Goal: Task Accomplishment & Management: Use online tool/utility

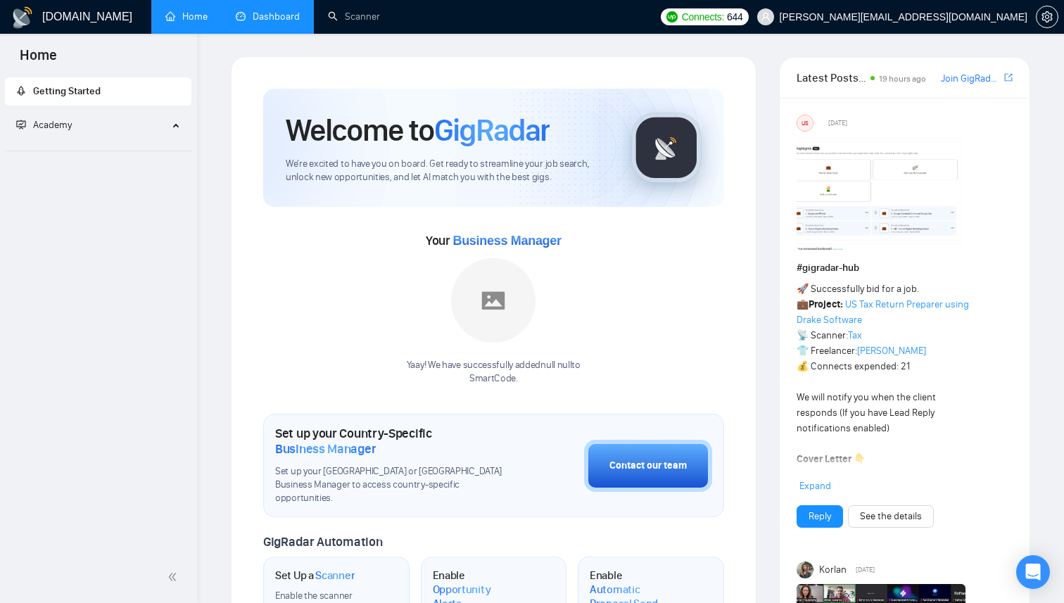
click at [300, 23] on link "Dashboard" at bounding box center [268, 17] width 64 height 12
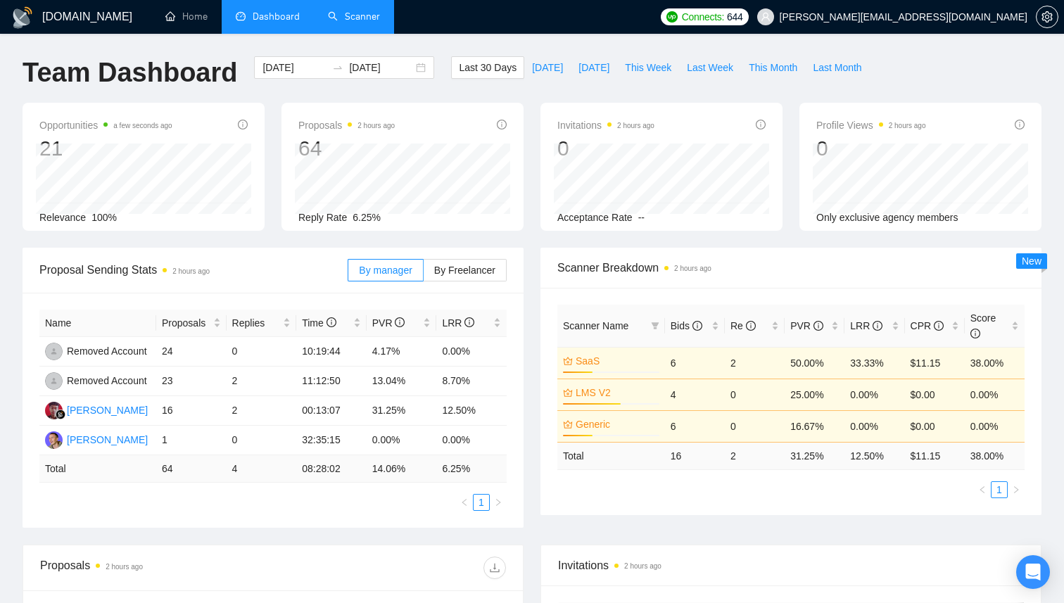
click at [346, 20] on link "Scanner" at bounding box center [354, 17] width 52 height 12
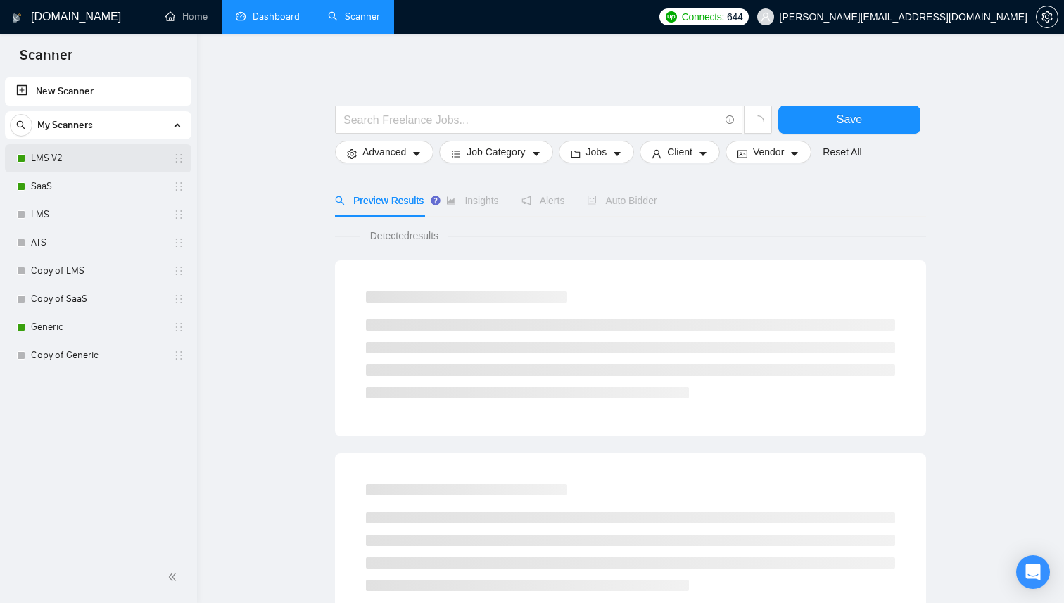
click at [111, 158] on link "LMS V2" at bounding box center [98, 158] width 134 height 28
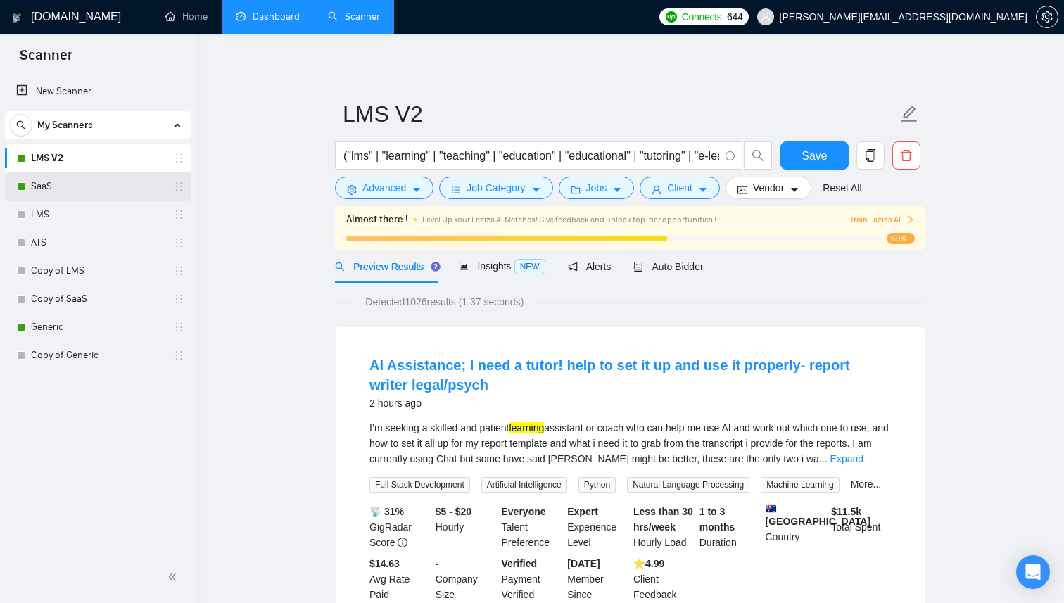
click at [105, 188] on link "SaaS" at bounding box center [98, 186] width 134 height 28
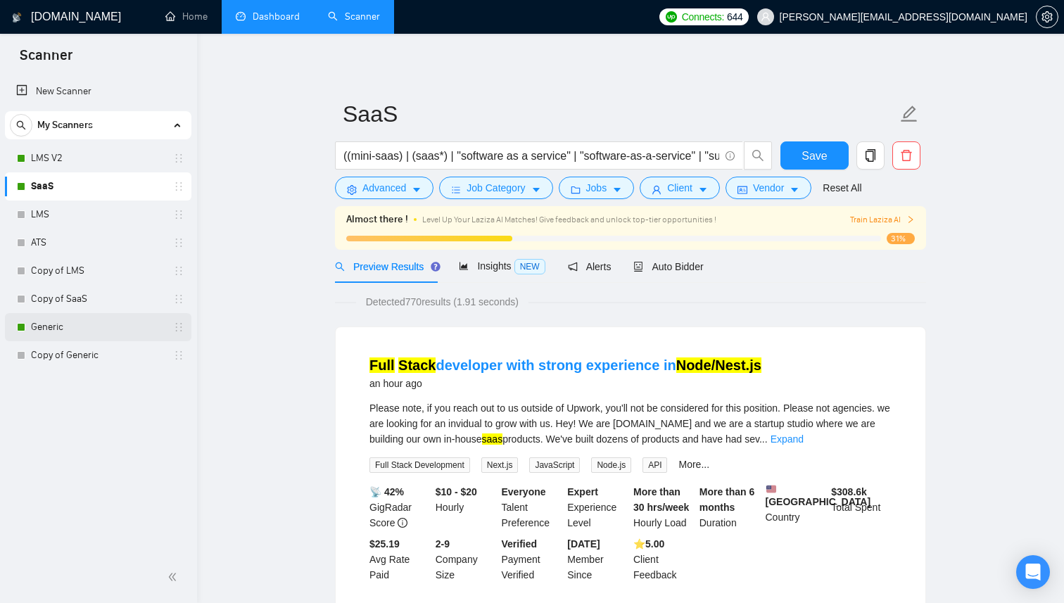
click at [56, 316] on link "Generic" at bounding box center [98, 327] width 134 height 28
